Goal: Task Accomplishment & Management: Use online tool/utility

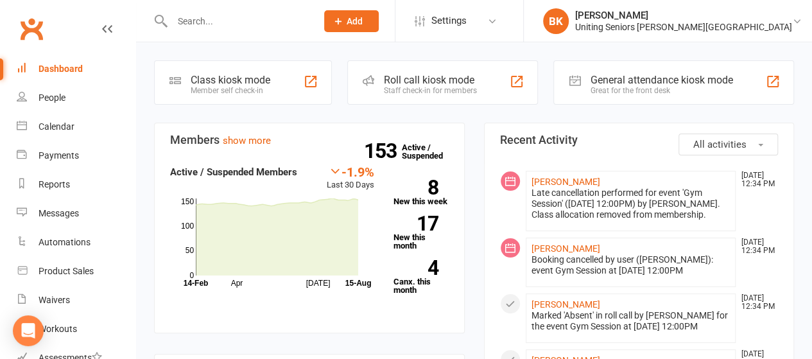
click at [647, 89] on div "Great for the front desk" at bounding box center [661, 90] width 143 height 9
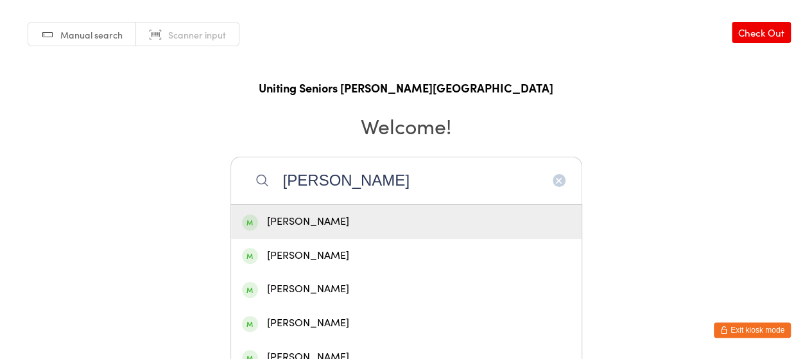
type input "carolyn hall"
click at [422, 229] on div "Carolyn Halls" at bounding box center [406, 221] width 329 height 17
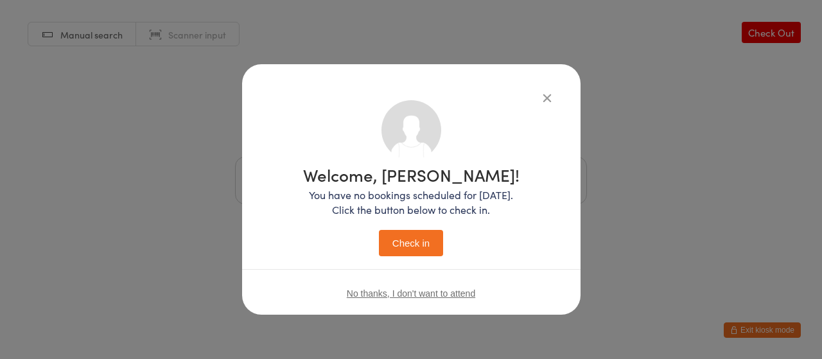
click at [398, 239] on button "Check in" at bounding box center [411, 243] width 64 height 26
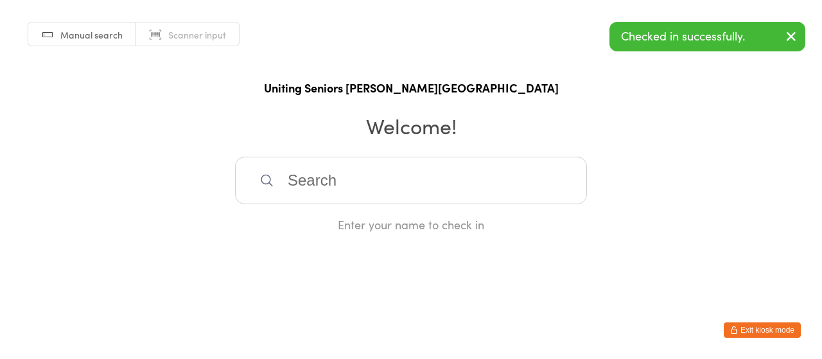
click at [737, 331] on icon "button" at bounding box center [734, 330] width 8 height 8
